Goal: Communication & Community: Answer question/provide support

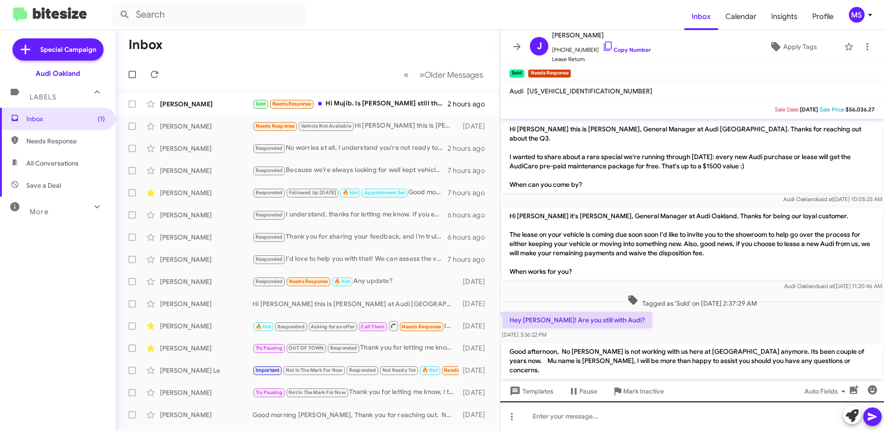
scroll to position [47, 0]
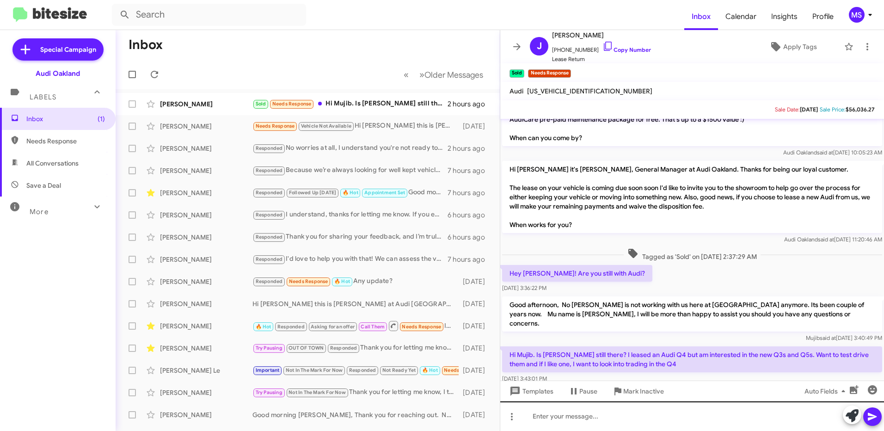
click at [559, 419] on div at bounding box center [692, 416] width 384 height 30
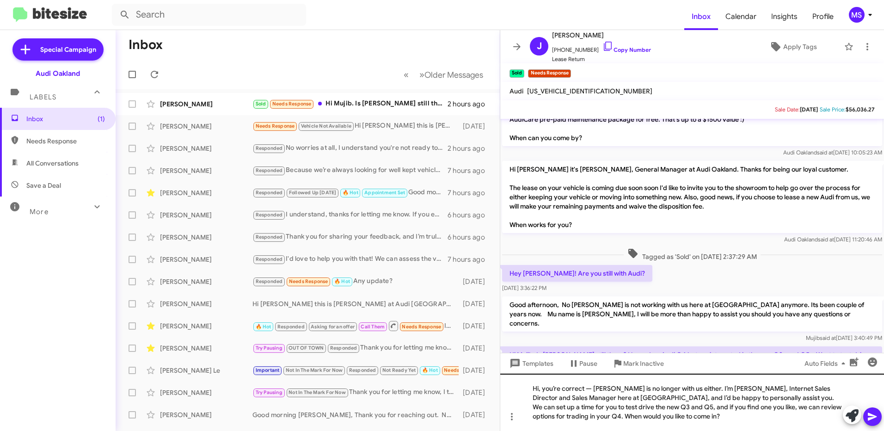
click at [590, 389] on div "Hi, you’re correct — Kristian is no longer with us either. I’m Mujib, Internet …" at bounding box center [692, 402] width 384 height 57
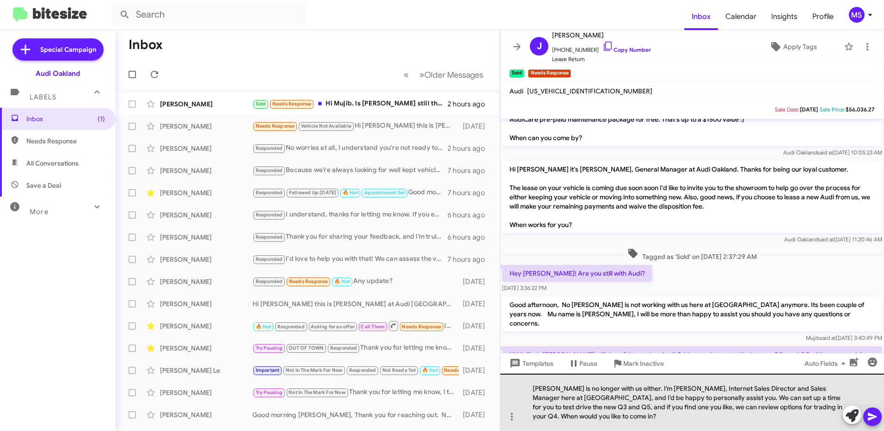
click at [830, 388] on div "Kristian is no longer with us either. I’m Mujib, Internet Sales Director and Sa…" at bounding box center [692, 402] width 384 height 57
click at [755, 399] on div "Kristian is no longer with us either. I’m Mujib, Internet Sales Director here a…" at bounding box center [692, 402] width 384 height 57
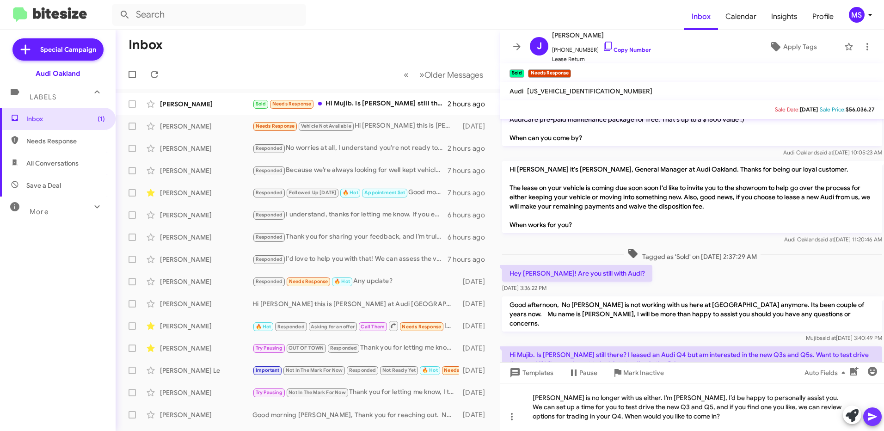
click at [872, 415] on icon at bounding box center [872, 417] width 9 height 8
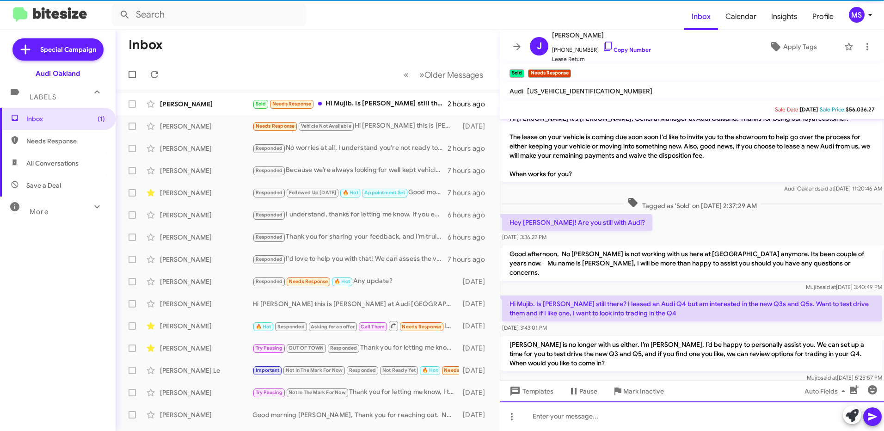
scroll to position [99, 0]
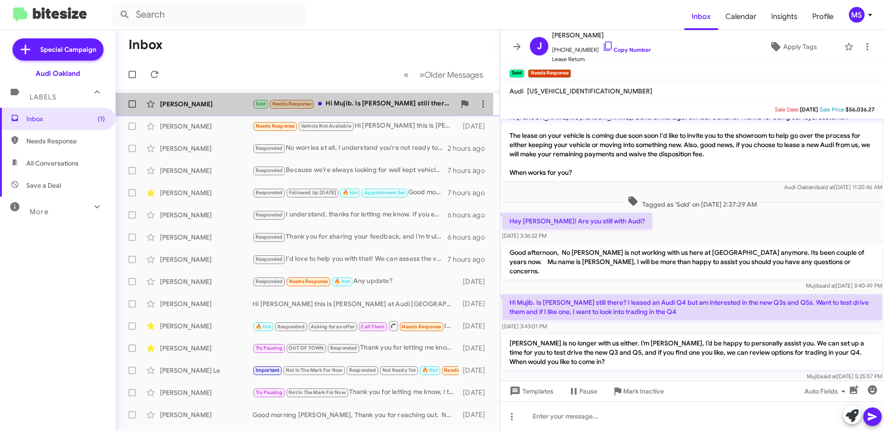
click at [241, 103] on div "[PERSON_NAME]" at bounding box center [206, 103] width 92 height 9
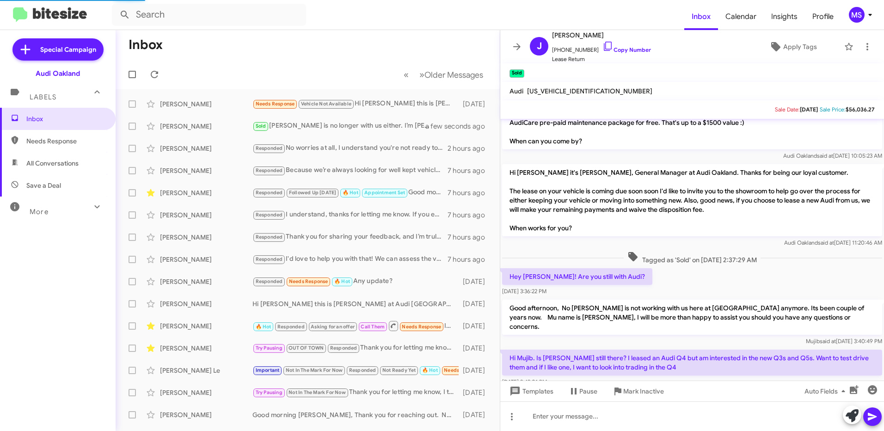
scroll to position [99, 0]
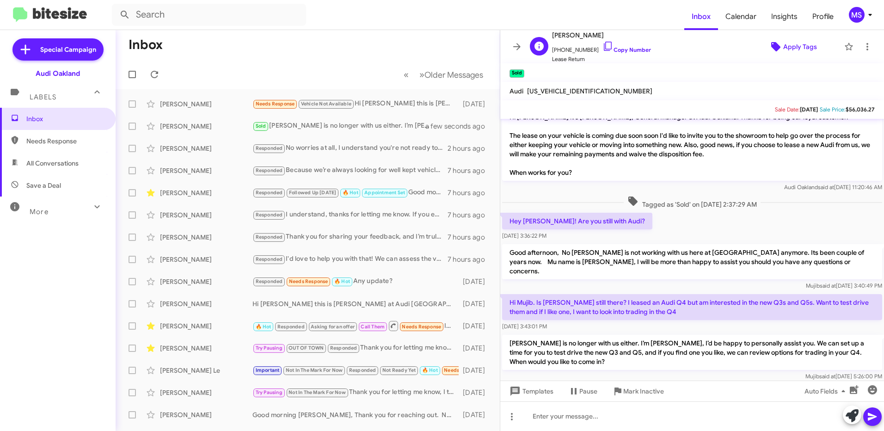
click at [796, 49] on span "Apply Tags" at bounding box center [800, 46] width 34 height 17
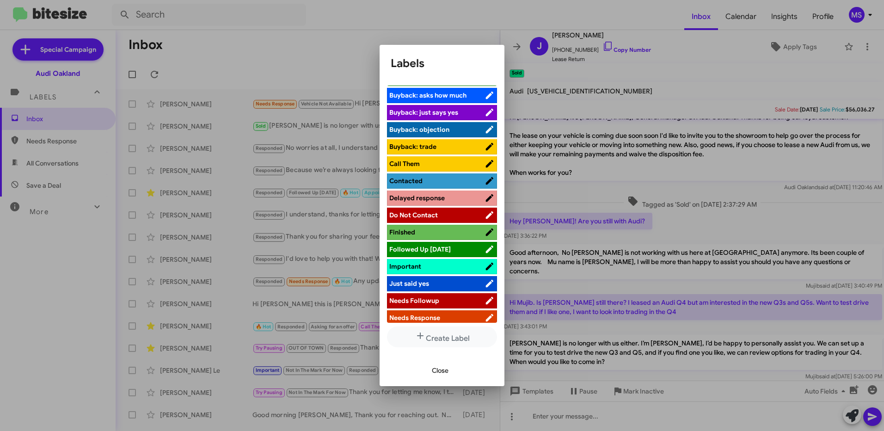
scroll to position [139, 0]
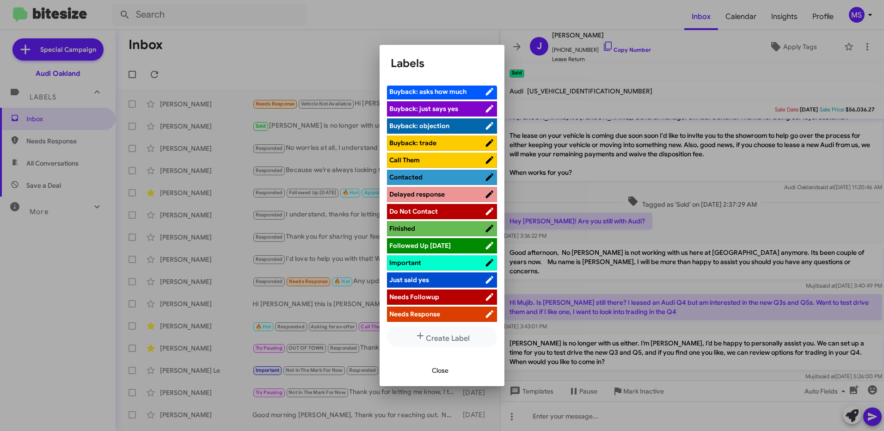
click at [445, 174] on span "Contacted" at bounding box center [436, 176] width 95 height 9
click at [438, 374] on span "Close" at bounding box center [440, 370] width 17 height 17
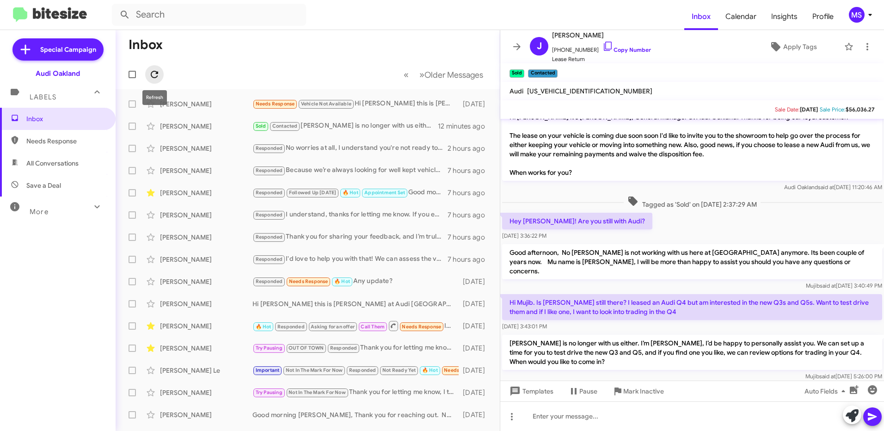
click at [155, 76] on icon at bounding box center [154, 74] width 11 height 11
click at [157, 69] on icon at bounding box center [154, 74] width 11 height 11
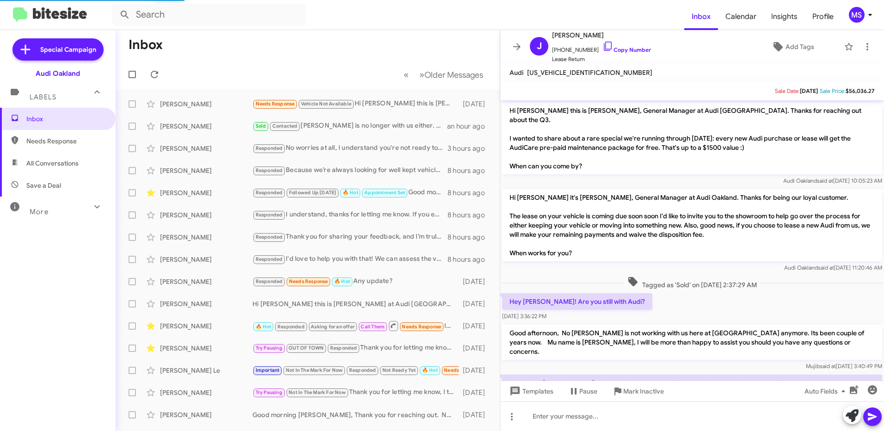
scroll to position [100, 0]
